Goal: Find specific page/section: Find specific page/section

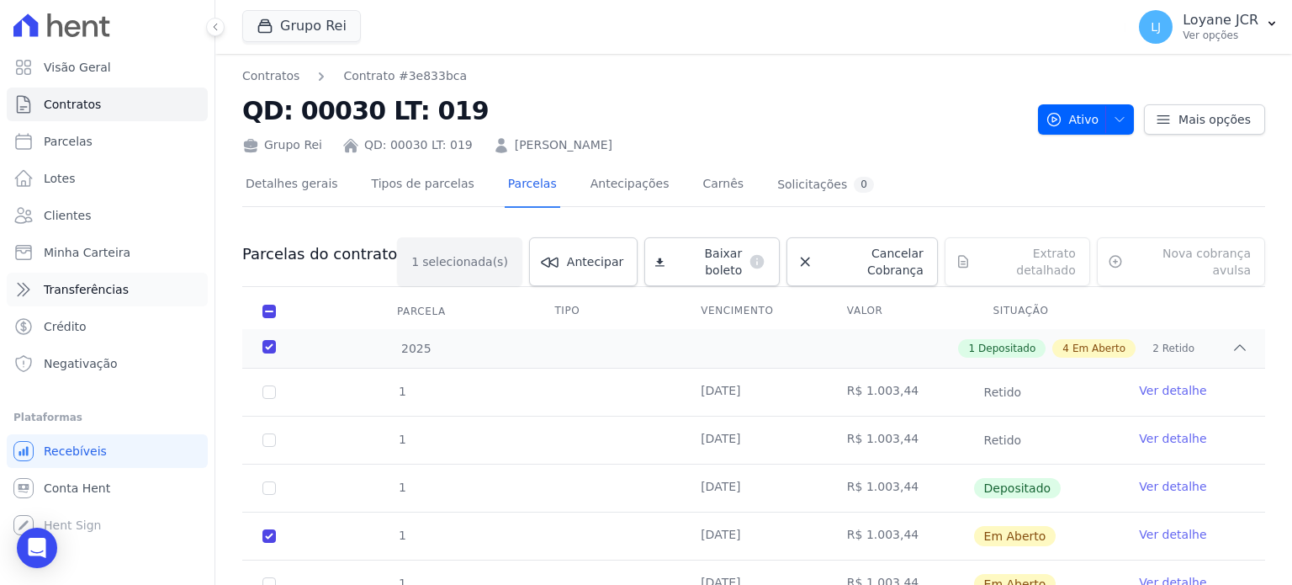
scroll to position [168, 0]
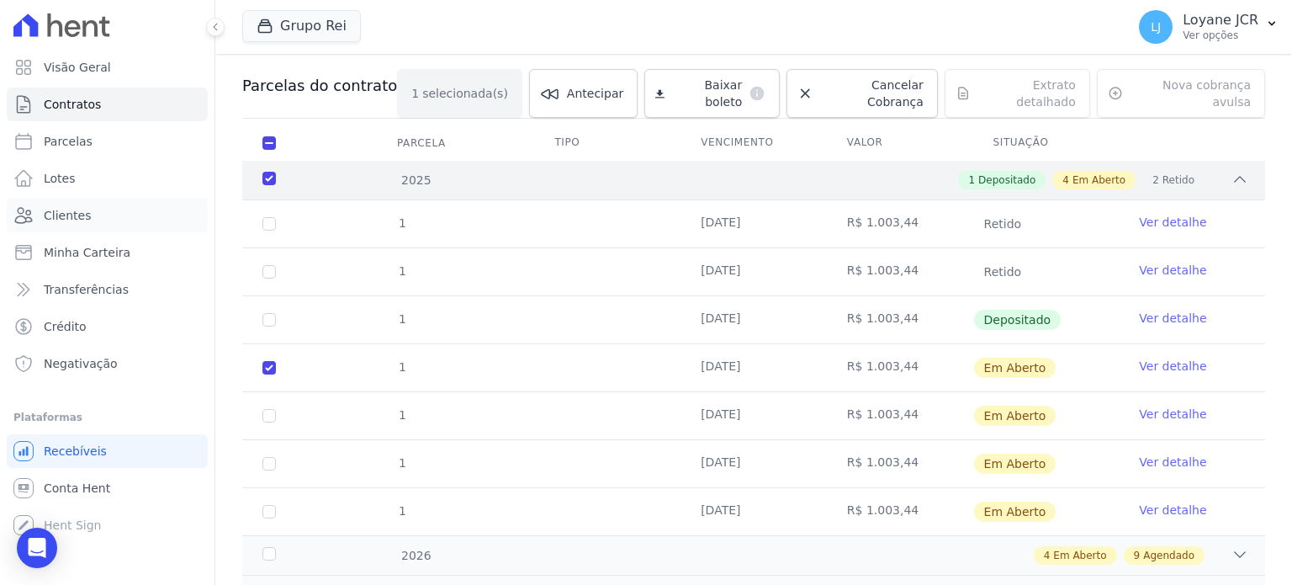
drag, startPoint x: 98, startPoint y: 220, endPoint x: 881, endPoint y: 164, distance: 785.0
click at [98, 220] on link "Clientes" at bounding box center [107, 216] width 201 height 34
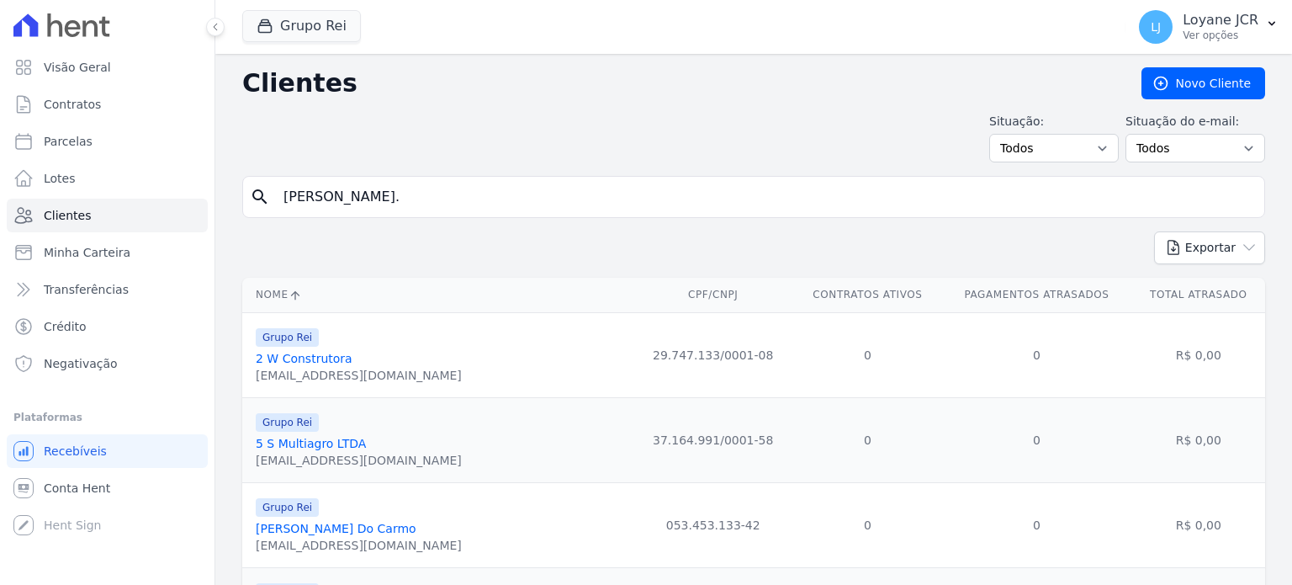
click at [689, 188] on input "[PERSON_NAME]." at bounding box center [765, 197] width 984 height 34
paste input "Aqui é o [PERSON_NAME], da Imobiliária Rei. Quero lhe informar que estou envian…"
type input "[PERSON_NAME].Aqui é o [PERSON_NAME], da Imobiliária Rei. Quero lhe informar qu…"
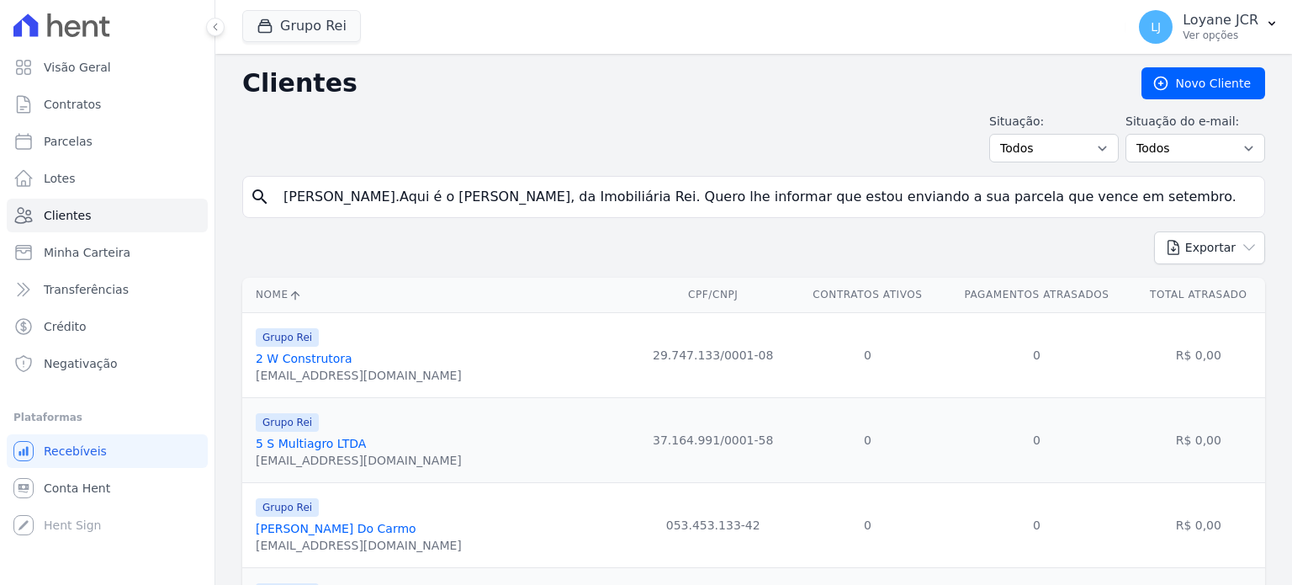
drag, startPoint x: 400, startPoint y: 199, endPoint x: 0, endPoint y: 238, distance: 402.2
click at [0, 238] on div "Visão Geral Contratos [GEOGRAPHIC_DATA] Lotes Clientes Minha Carteira Transferê…" at bounding box center [646, 292] width 1292 height 585
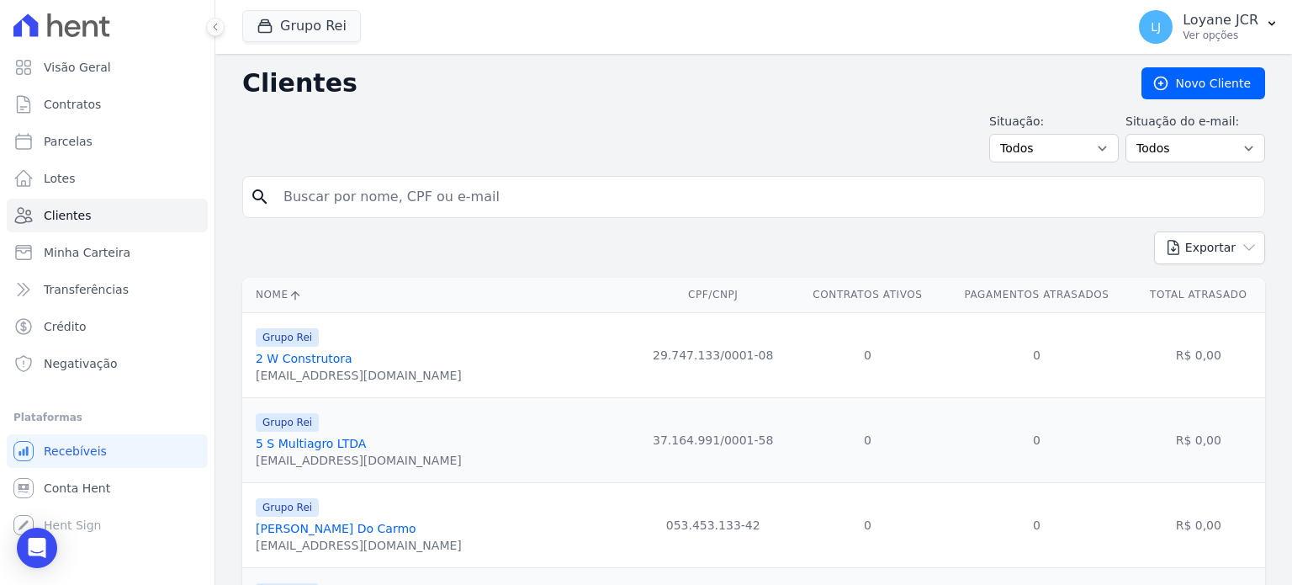
click at [463, 191] on input "search" at bounding box center [765, 197] width 984 height 34
paste input "JEOVA [PERSON_NAME]"
type input "JEOVA [PERSON_NAME]"
